Goal: Task Accomplishment & Management: Use online tool/utility

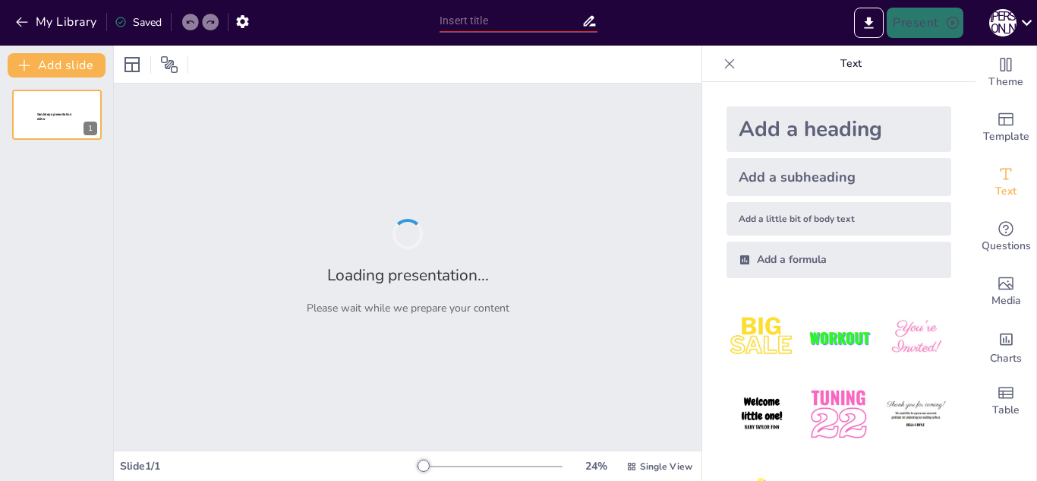
type input "Огляд устаткування місильно-перемішувального та дозувально-формувального"
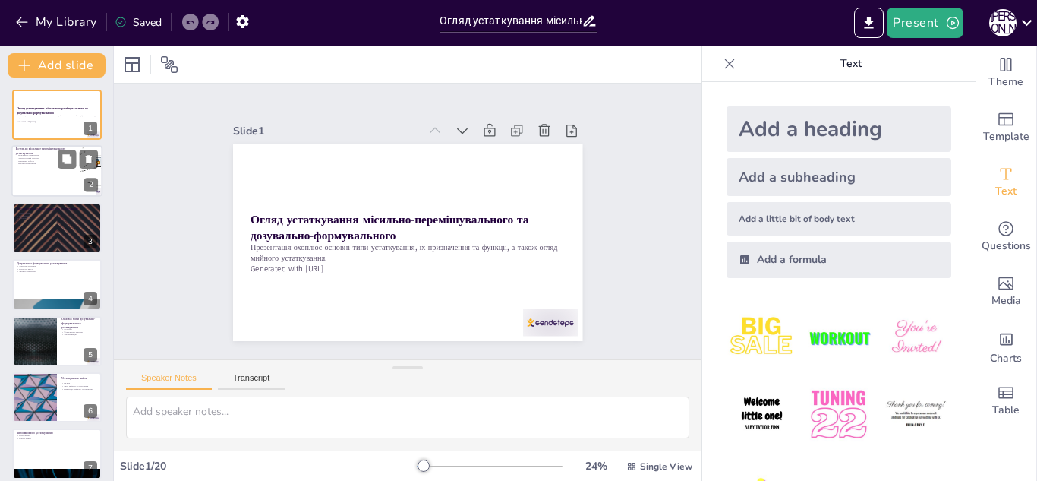
click at [55, 164] on p "Вибір устаткування" at bounding box center [45, 164] width 59 height 3
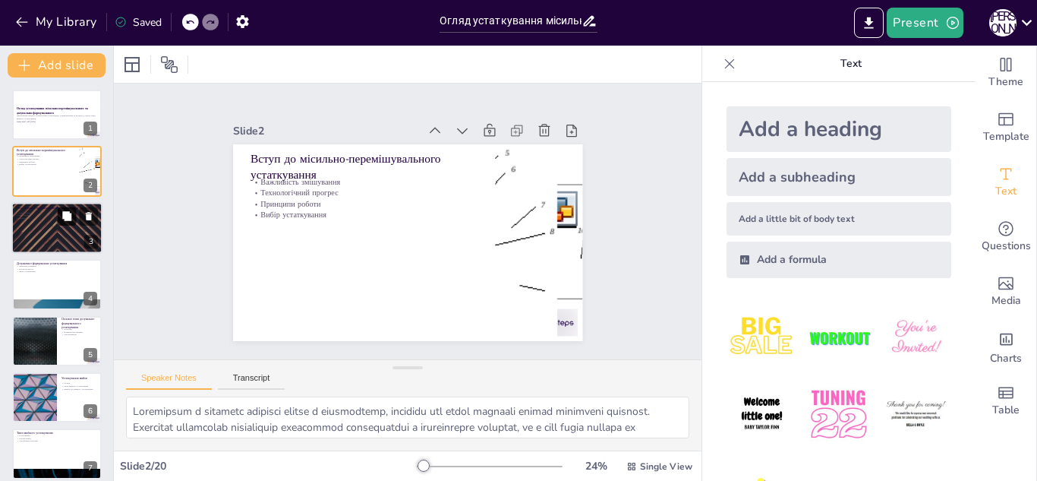
click at [65, 220] on icon at bounding box center [66, 215] width 9 height 9
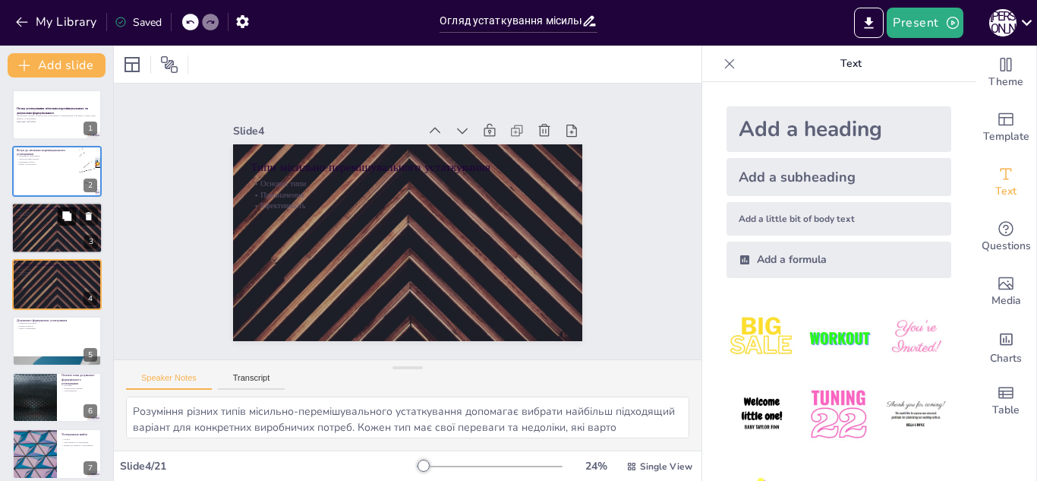
scroll to position [5, 0]
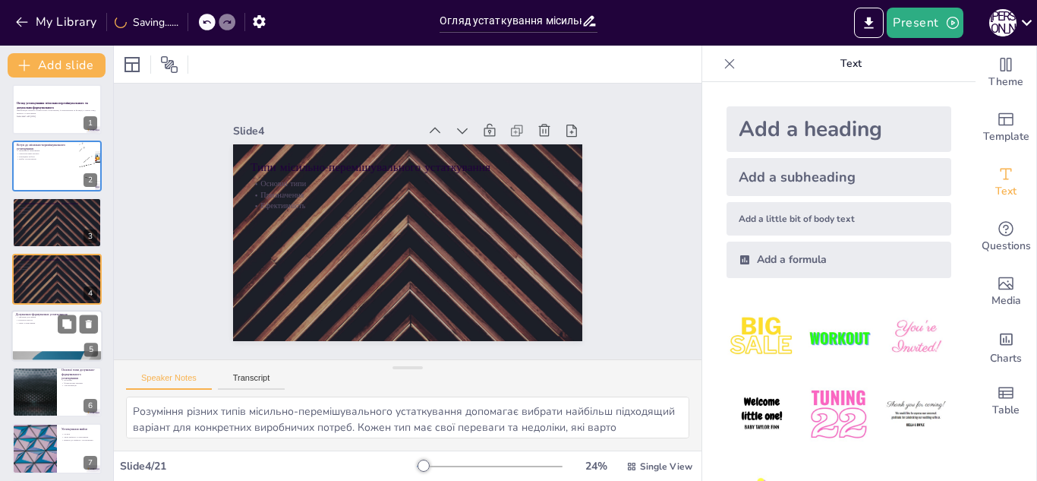
click at [56, 314] on p "Дозувально-формувальне устаткування" at bounding box center [57, 314] width 82 height 5
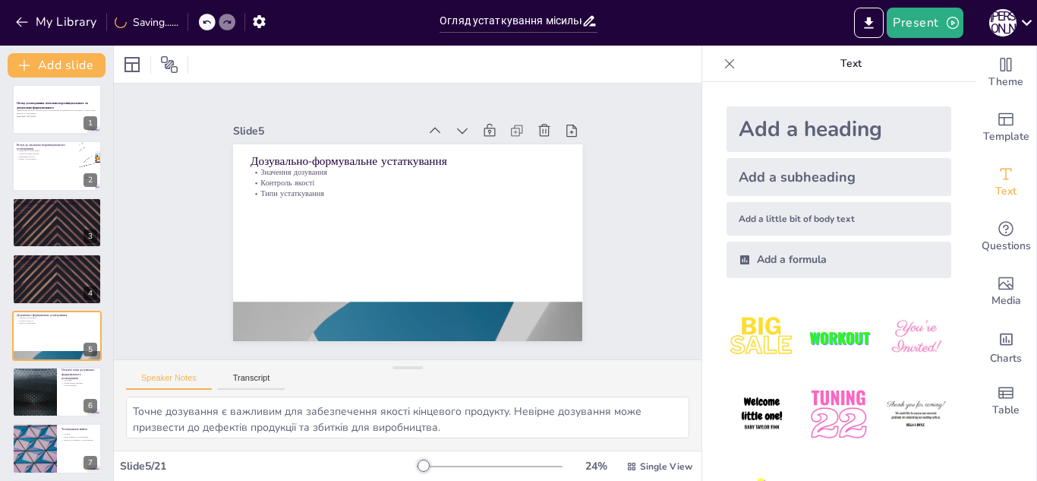
scroll to position [62, 0]
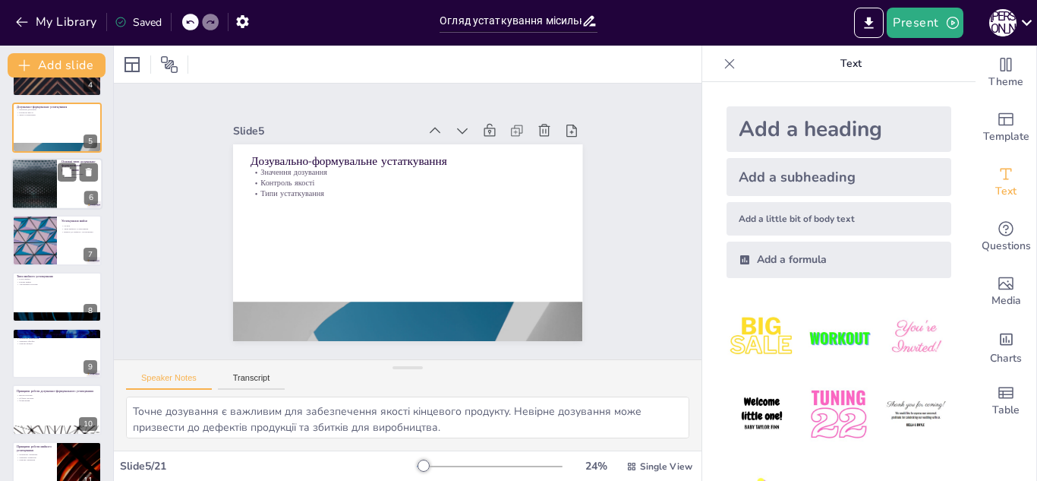
drag, startPoint x: 15, startPoint y: 217, endPoint x: 25, endPoint y: 228, distance: 14.5
click at [17, 218] on div at bounding box center [35, 240] width 90 height 50
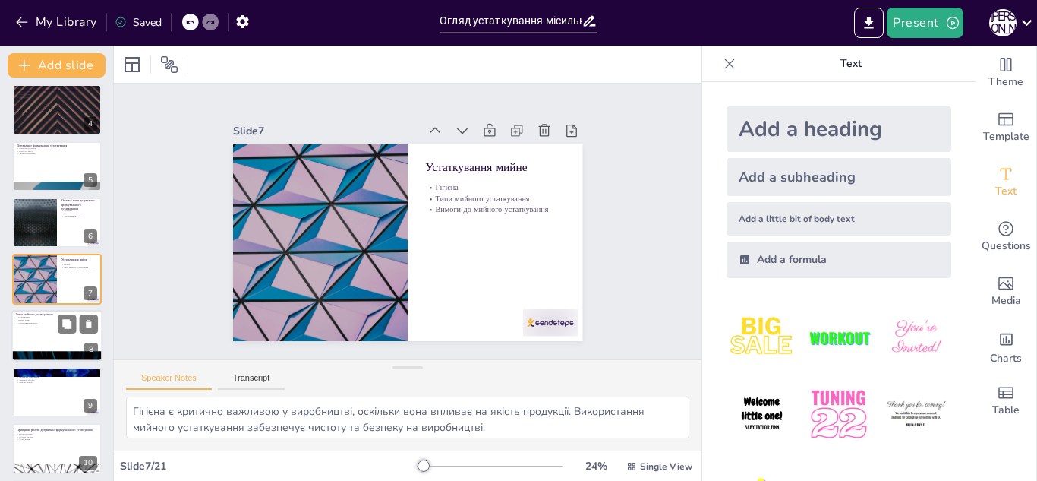
click at [76, 339] on div at bounding box center [56, 336] width 91 height 52
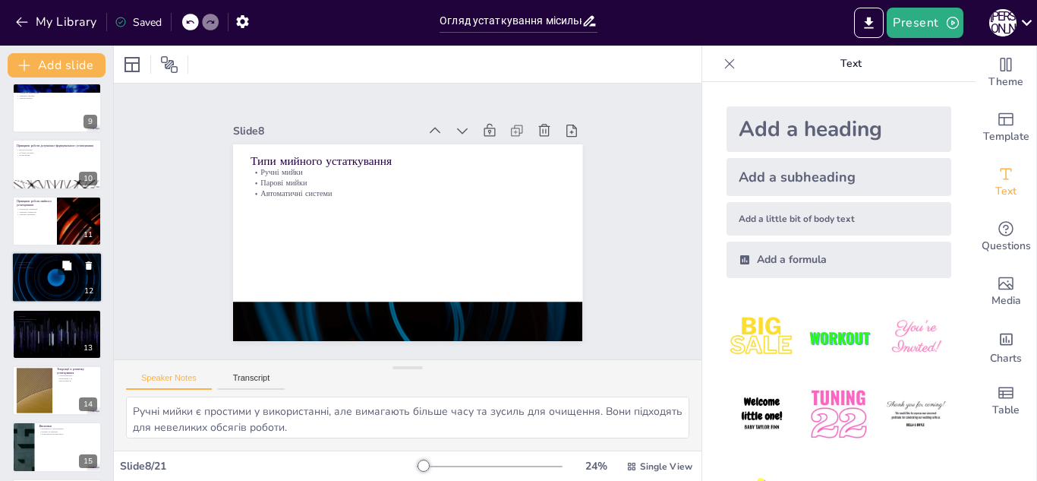
click at [25, 256] on p "Переваги використання сучасного устаткування" at bounding box center [57, 257] width 82 height 5
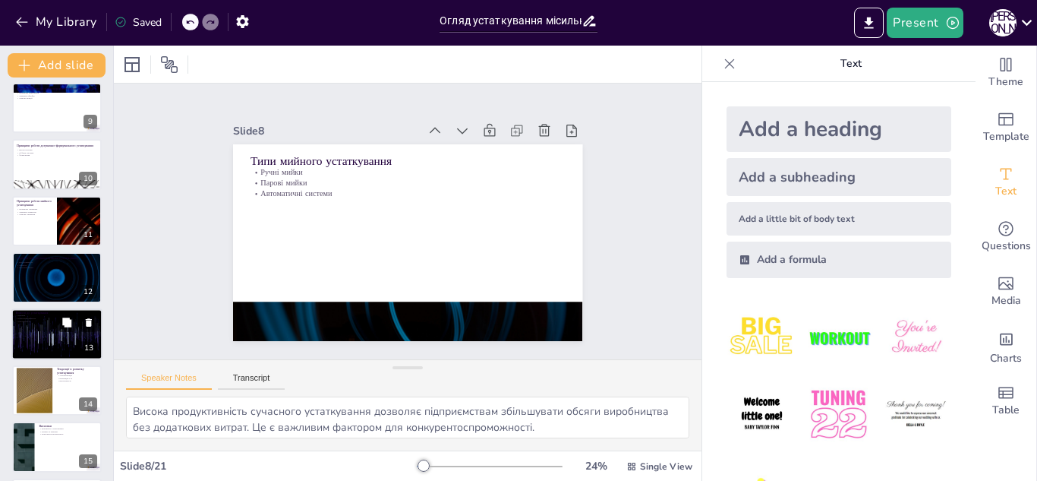
scroll to position [457, 0]
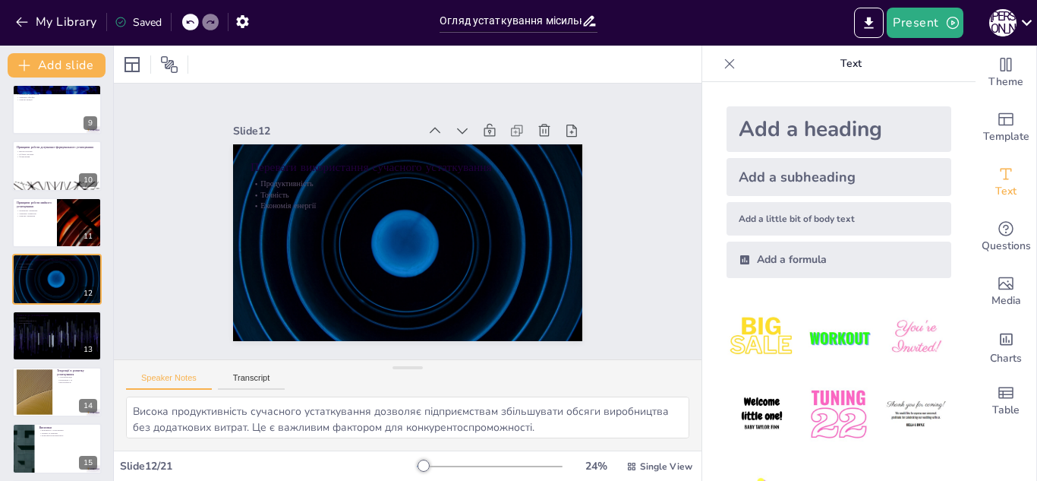
click at [63, 364] on div "Огляд устаткування місильно-перемішувального та дозувально-формувального Презен…" at bounding box center [56, 222] width 113 height 1180
click at [36, 336] on div at bounding box center [56, 336] width 91 height 52
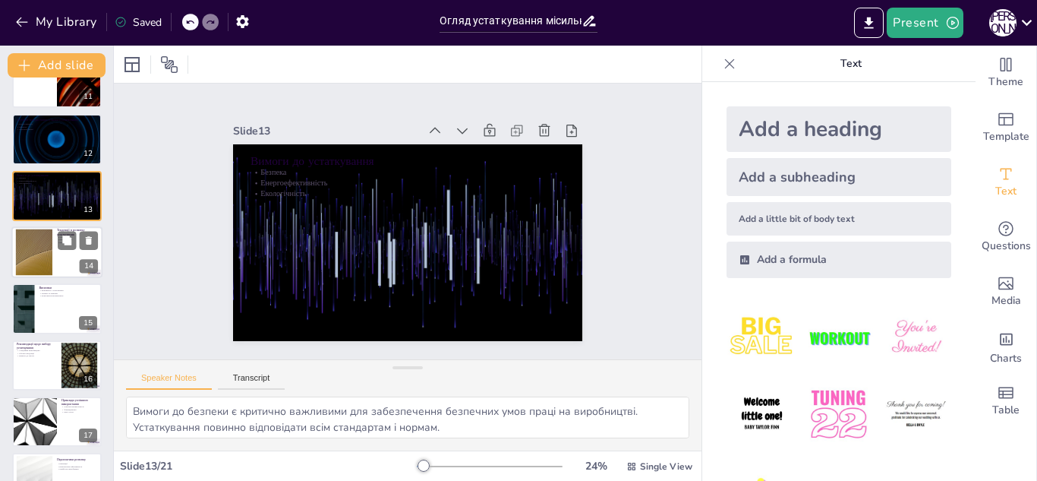
scroll to position [665, 0]
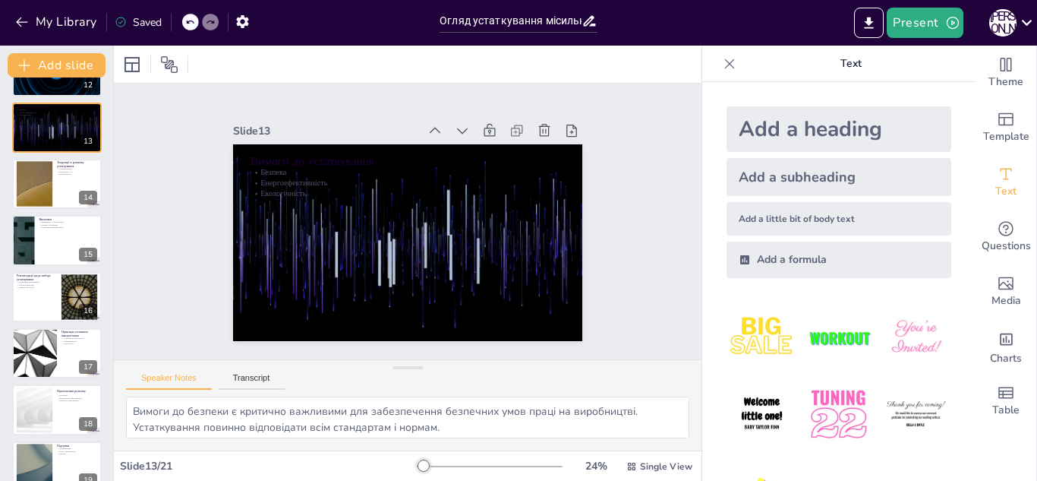
click at [41, 327] on div "Огляд устаткування місильно-перемішувального та дозувально-формувального Презен…" at bounding box center [56, 14] width 113 height 1180
click at [54, 353] on div at bounding box center [34, 353] width 91 height 52
type textarea "Впровадження сучасного устаткування в харчовій промисловості дозволяє підвищити…"
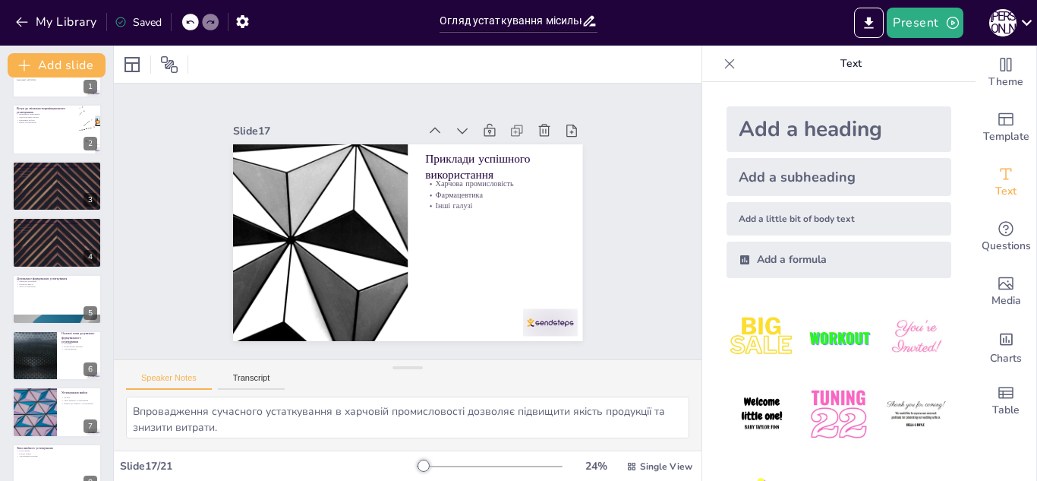
scroll to position [0, 0]
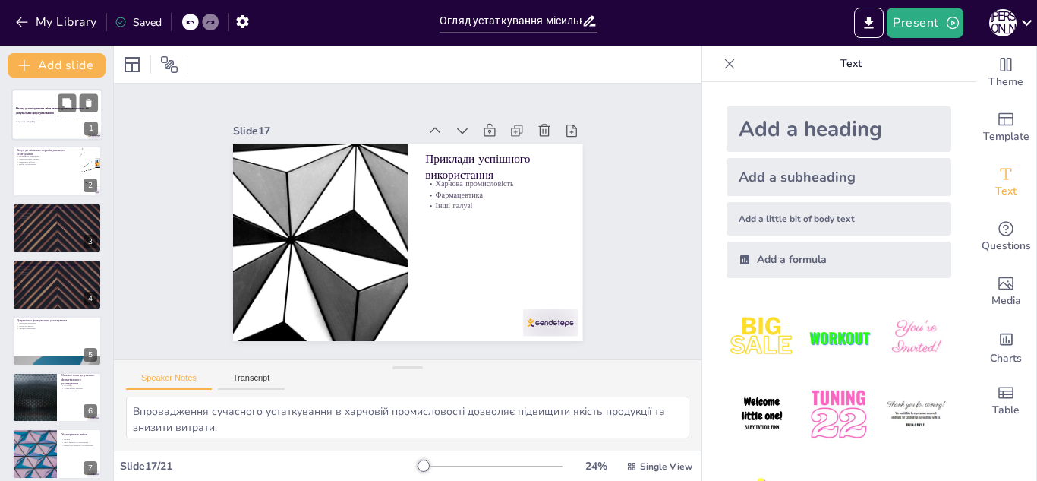
click at [30, 122] on p "Generated with [URL]" at bounding box center [57, 121] width 82 height 3
